Goal: Find specific page/section: Find specific page/section

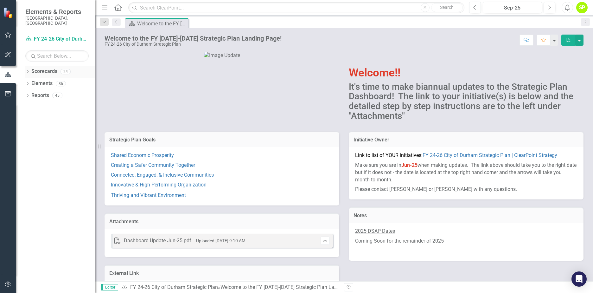
click at [29, 70] on icon "Dropdown" at bounding box center [27, 71] width 4 height 3
click at [32, 81] on icon "Dropdown" at bounding box center [31, 83] width 5 height 4
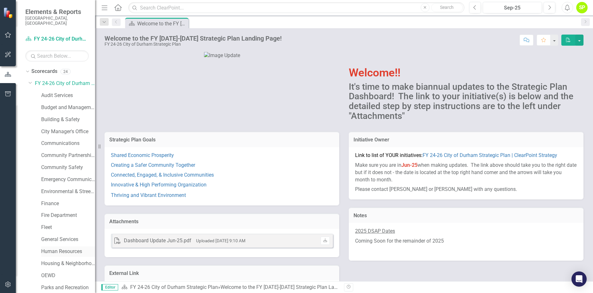
click at [63, 248] on link "Human Resources" at bounding box center [68, 251] width 54 height 7
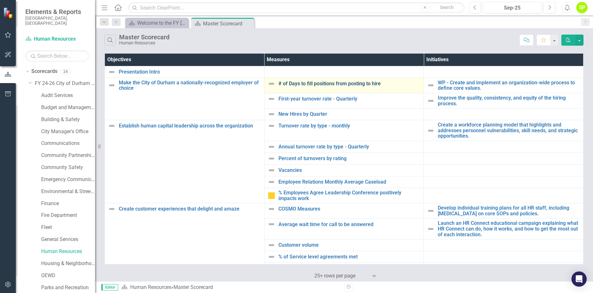
click at [307, 84] on link "# of Days to fill positions from posting to hire" at bounding box center [350, 84] width 142 height 6
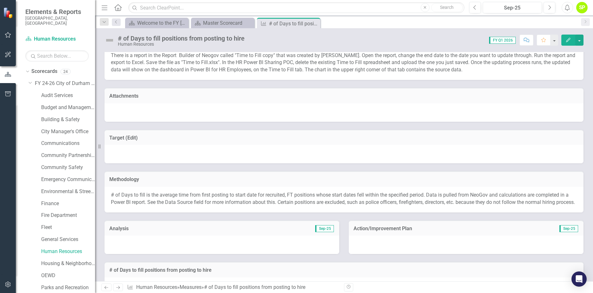
scroll to position [32, 0]
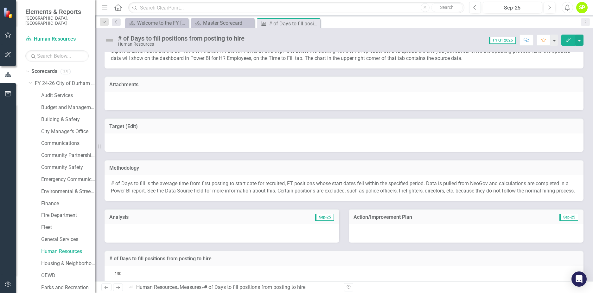
drag, startPoint x: 160, startPoint y: 183, endPoint x: 189, endPoint y: 184, distance: 29.2
click at [189, 184] on p "# of Days to fill is the average time from first posting to start date for recr…" at bounding box center [344, 187] width 466 height 15
drag, startPoint x: 162, startPoint y: 185, endPoint x: 264, endPoint y: 187, distance: 102.0
click at [264, 187] on p "# of Days to fill is the average time from first posting to start date for recr…" at bounding box center [344, 187] width 466 height 15
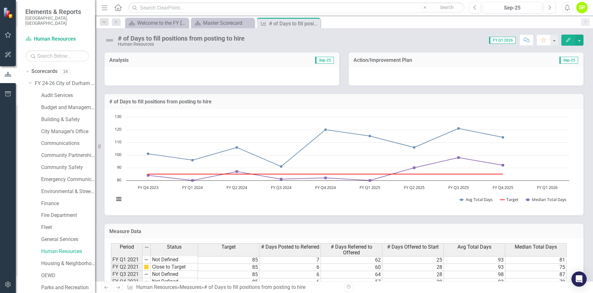
scroll to position [190, 0]
